Goal: Information Seeking & Learning: Learn about a topic

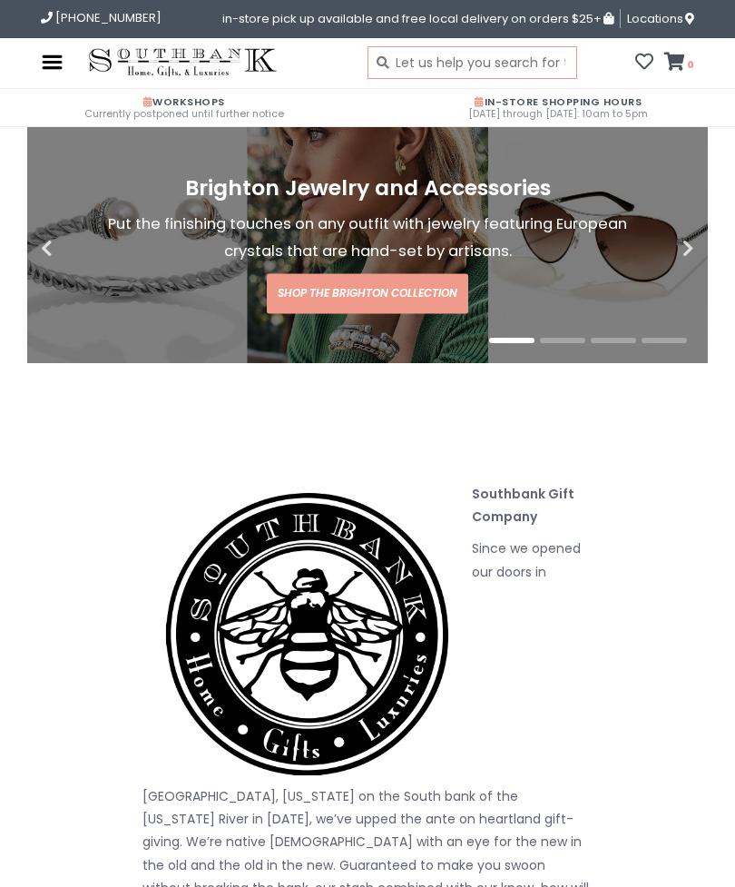
click at [435, 62] on input "text" at bounding box center [473, 62] width 210 height 33
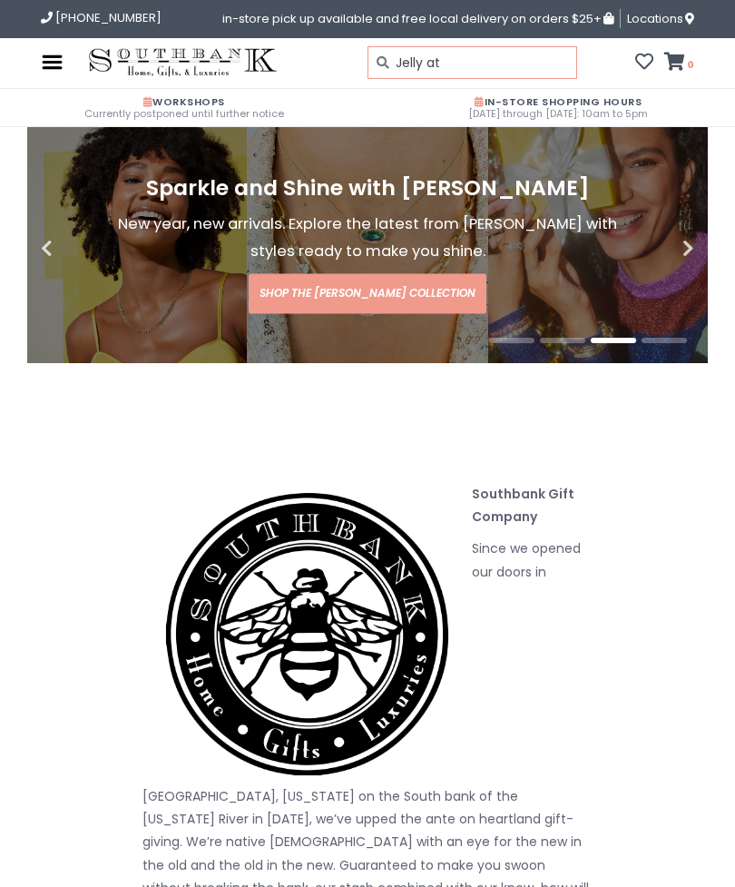
type input "Jelly at"
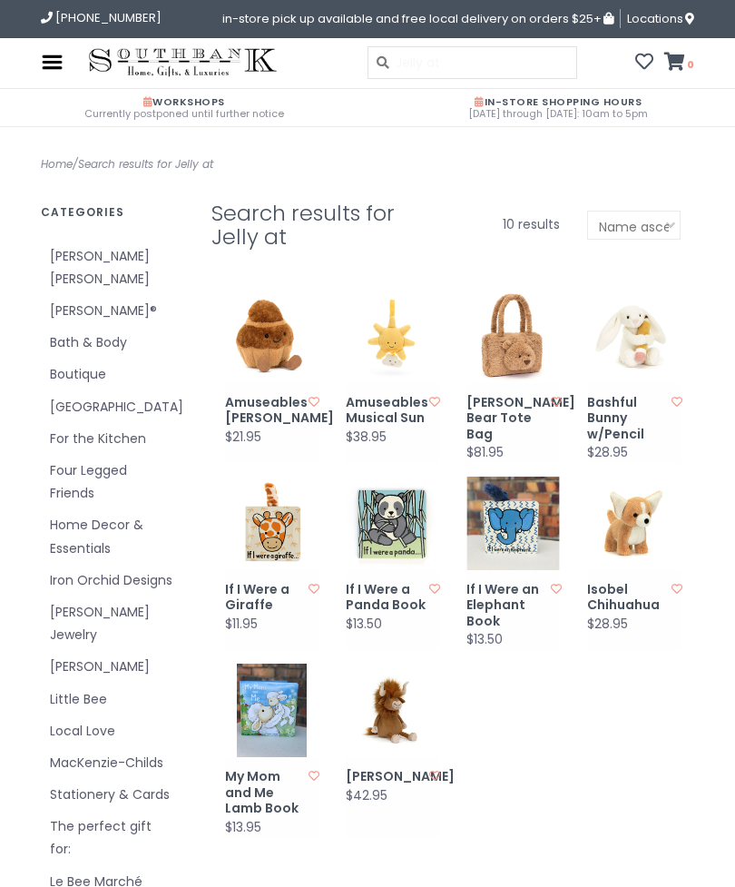
click at [635, 330] on img at bounding box center [633, 336] width 93 height 93
click at [624, 520] on img at bounding box center [633, 522] width 93 height 93
click at [465, 65] on input "Jelly at" at bounding box center [473, 62] width 210 height 33
type input "Jelly cat"
click at [268, 345] on img at bounding box center [271, 336] width 93 height 93
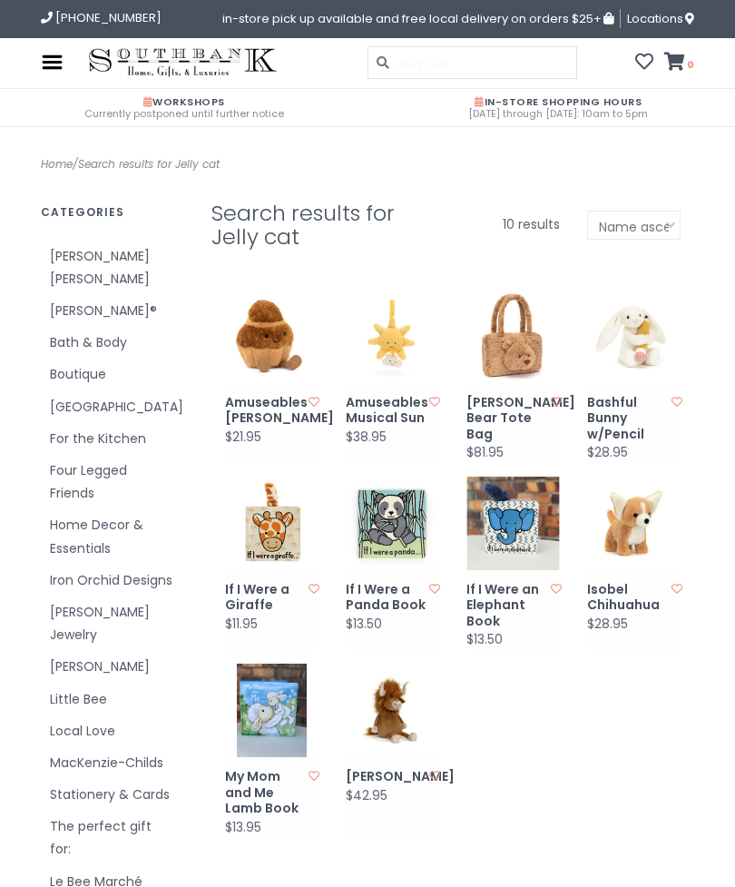
click at [397, 699] on img at bounding box center [392, 709] width 93 height 93
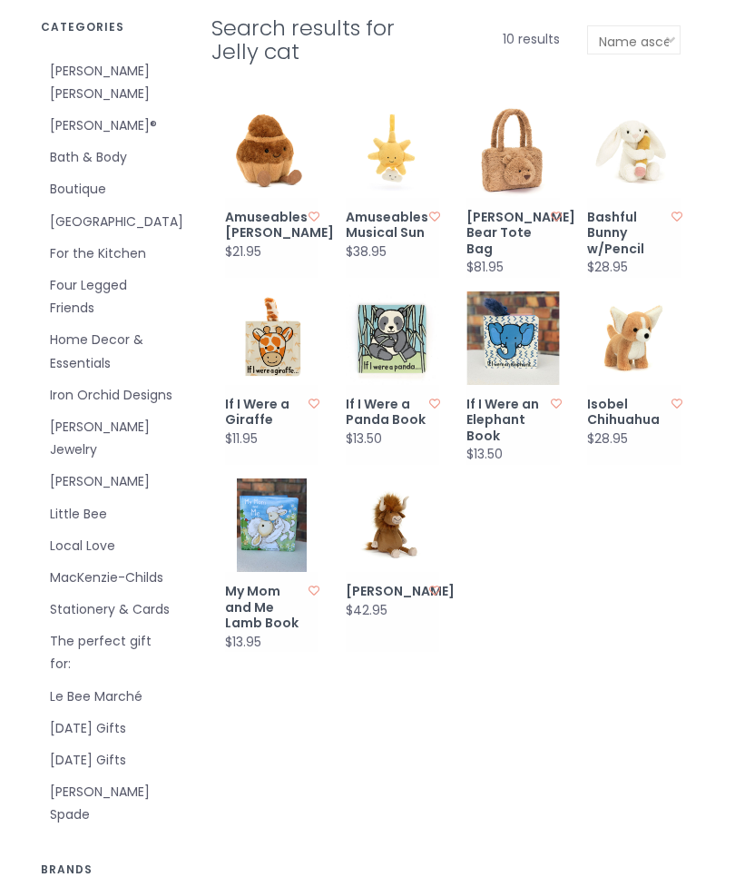
scroll to position [190, 0]
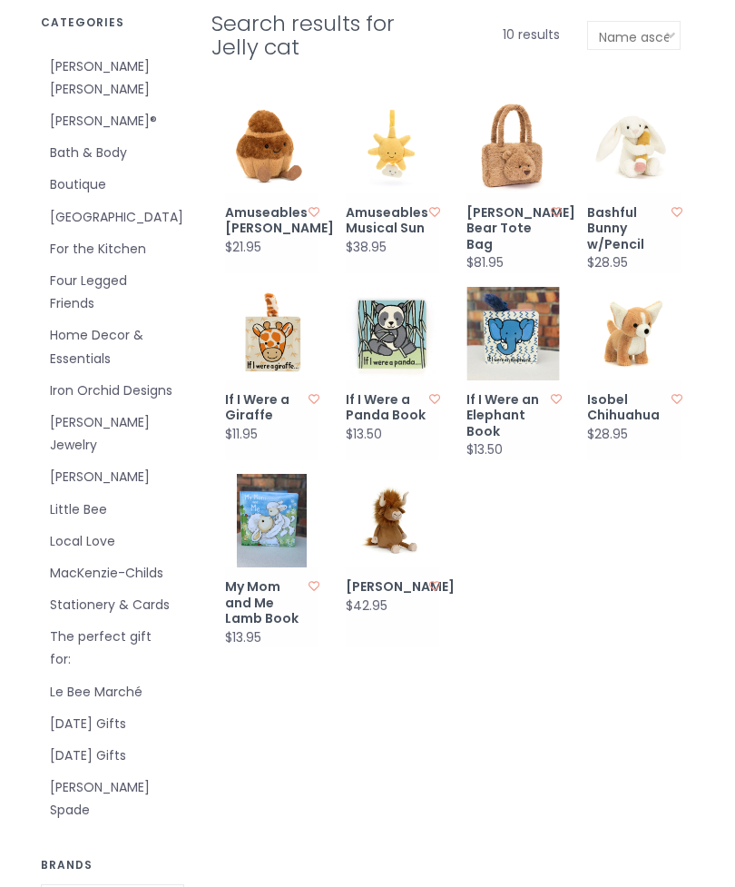
click at [69, 466] on link "[PERSON_NAME]" at bounding box center [112, 477] width 125 height 23
